Goal: Find specific page/section: Find specific page/section

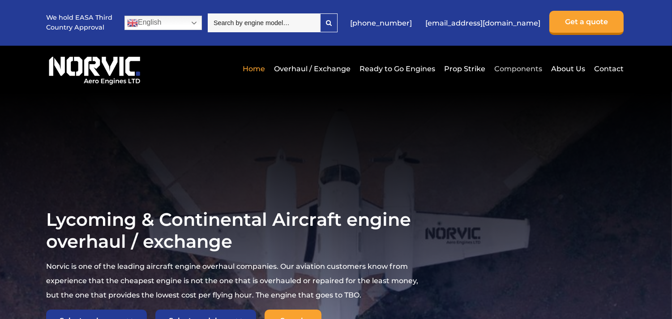
click at [521, 67] on link "Components" at bounding box center [518, 69] width 52 height 22
